Goal: Task Accomplishment & Management: Manage account settings

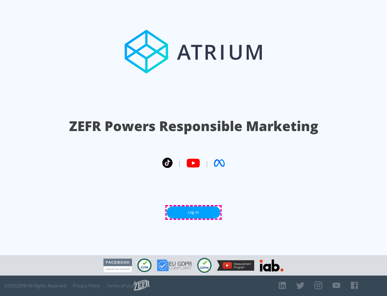
click at [194, 212] on link "Log In" at bounding box center [194, 212] width 54 height 12
